Goal: Task Accomplishment & Management: Manage account settings

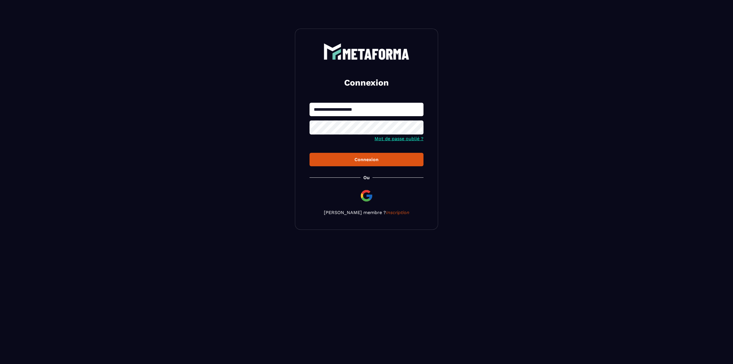
click at [376, 112] on input "**********" at bounding box center [366, 109] width 114 height 13
click at [366, 110] on input "**********" at bounding box center [366, 109] width 114 height 13
type input "**********"
click at [309, 153] on button "Connexion" at bounding box center [366, 159] width 114 height 13
